Goal: Information Seeking & Learning: Learn about a topic

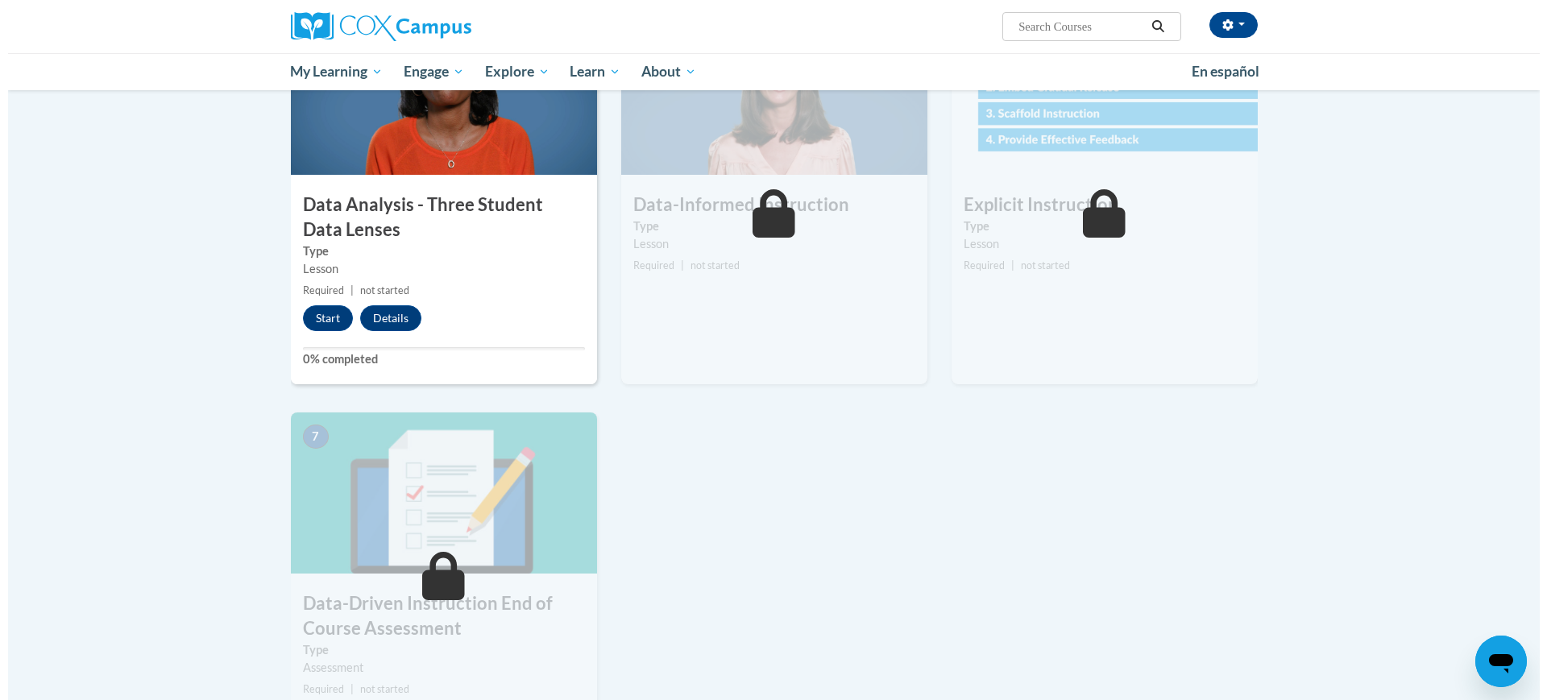
scroll to position [705, 0]
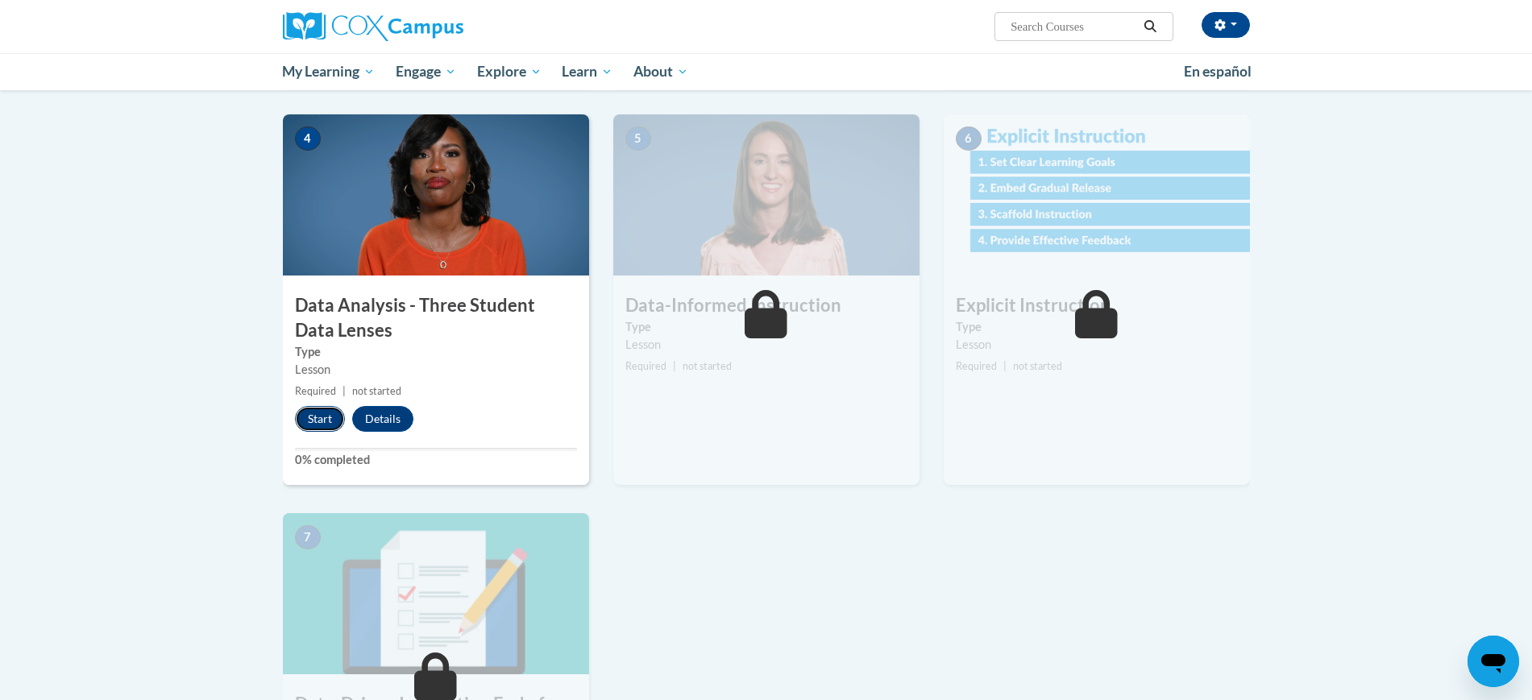
click at [325, 415] on button "Start" at bounding box center [320, 419] width 50 height 26
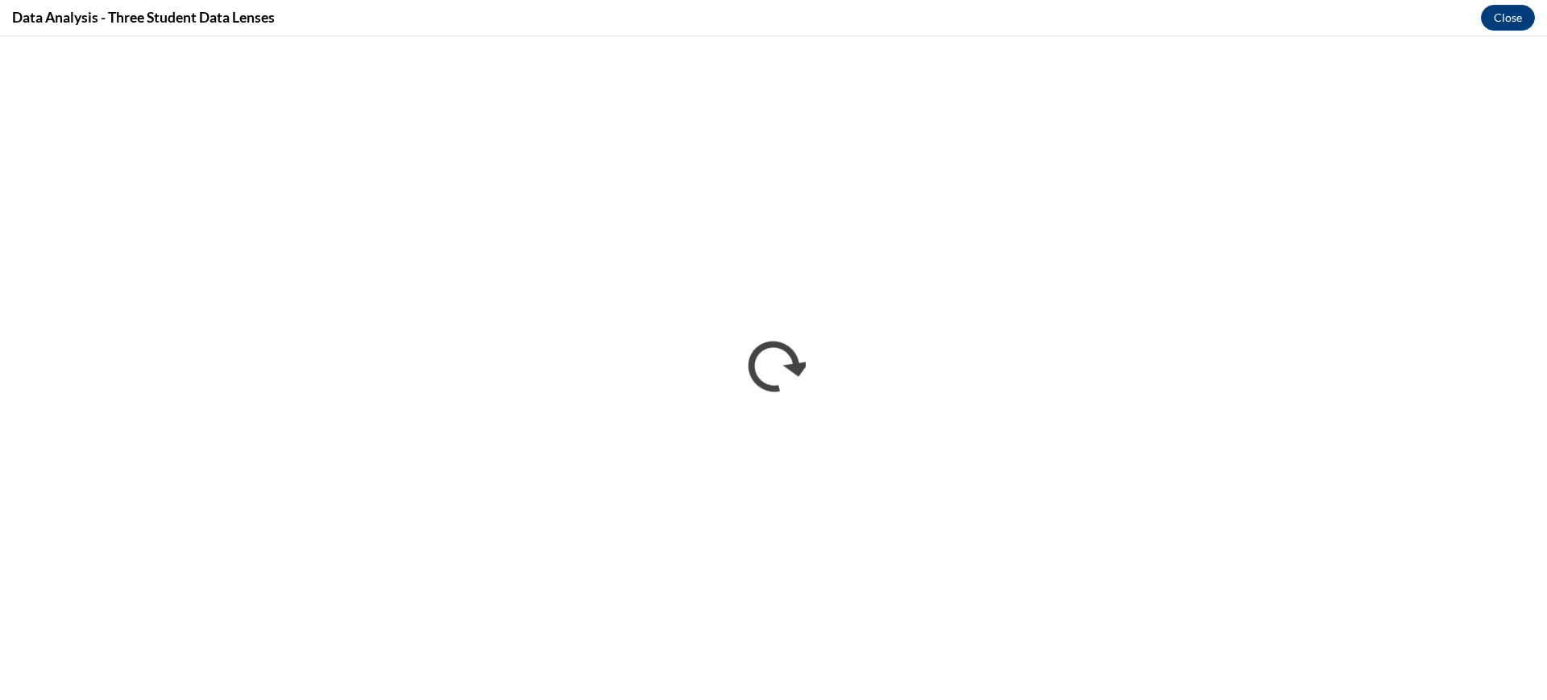
scroll to position [0, 0]
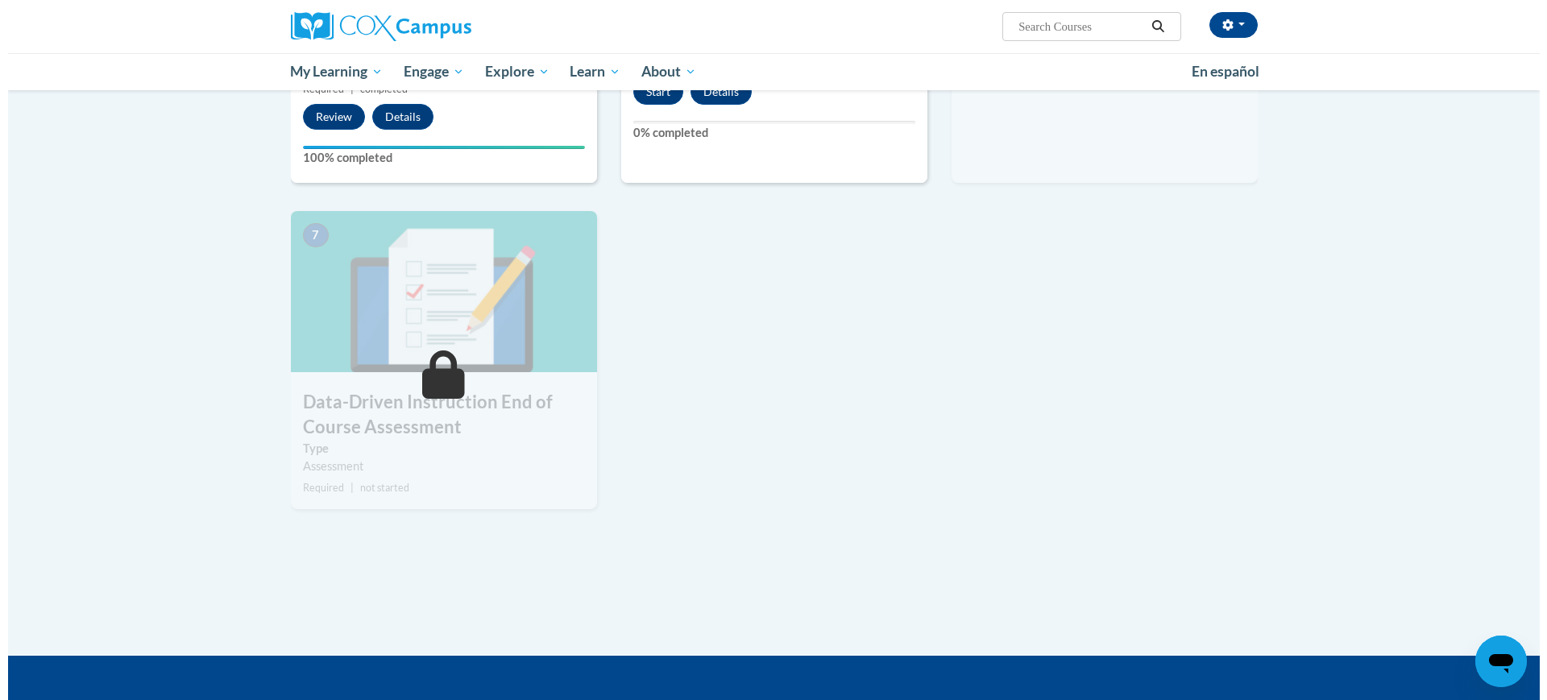
scroll to position [806, 0]
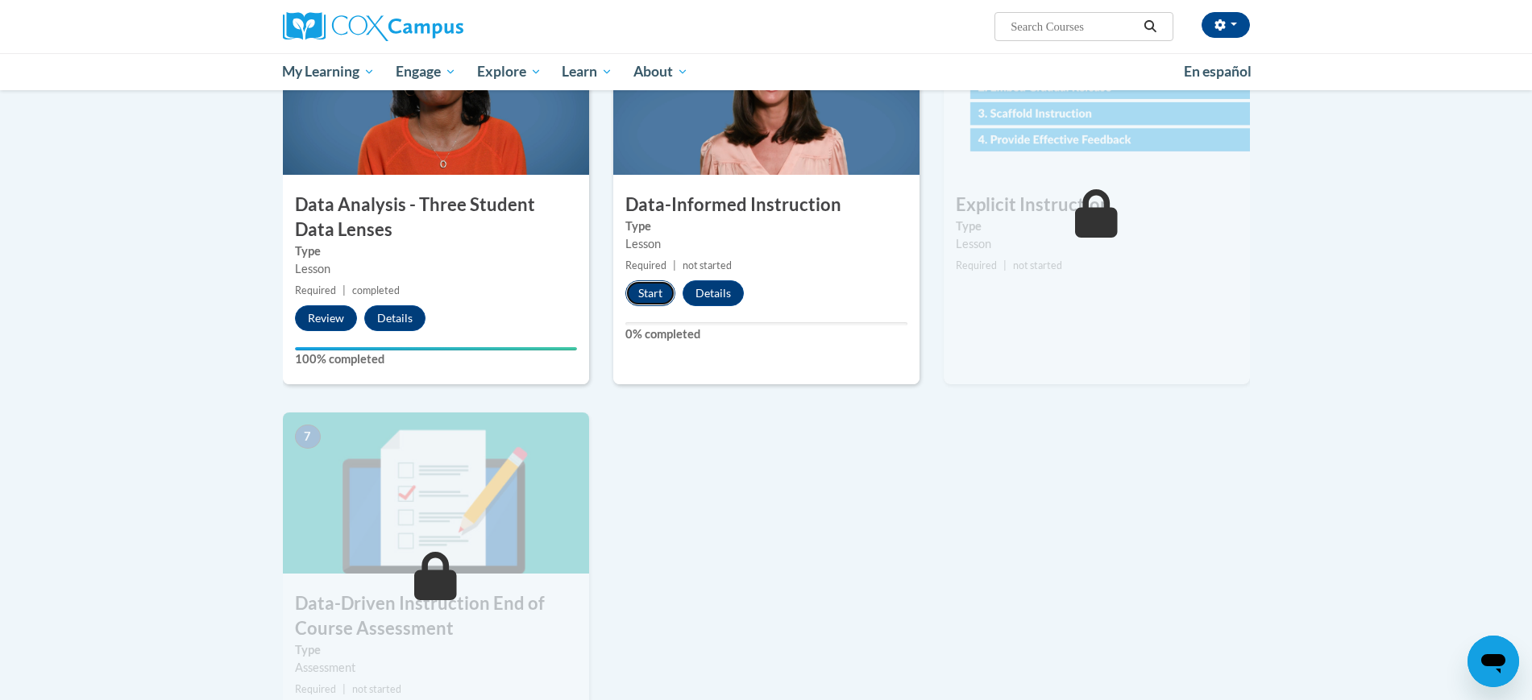
click at [642, 296] on button "Start" at bounding box center [650, 293] width 50 height 26
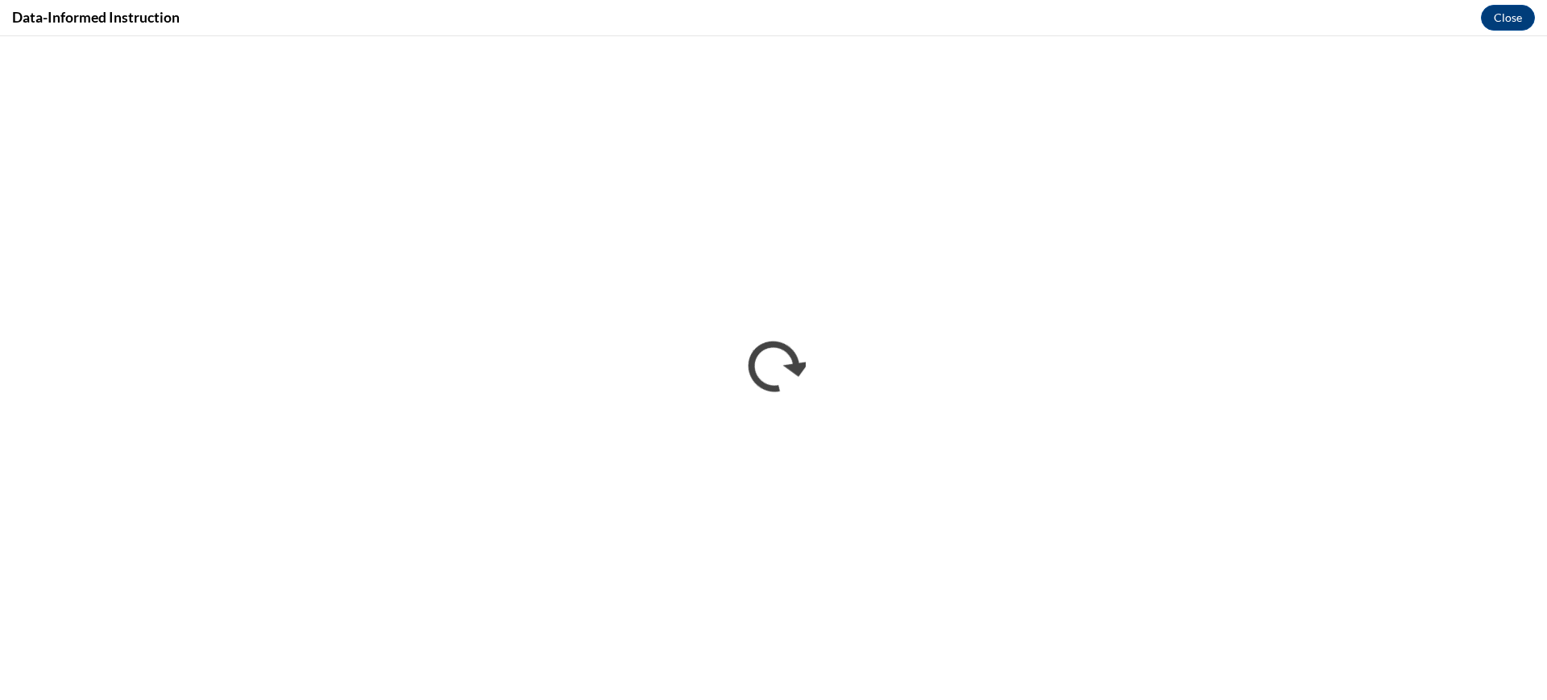
scroll to position [0, 0]
